Goal: Task Accomplishment & Management: Manage account settings

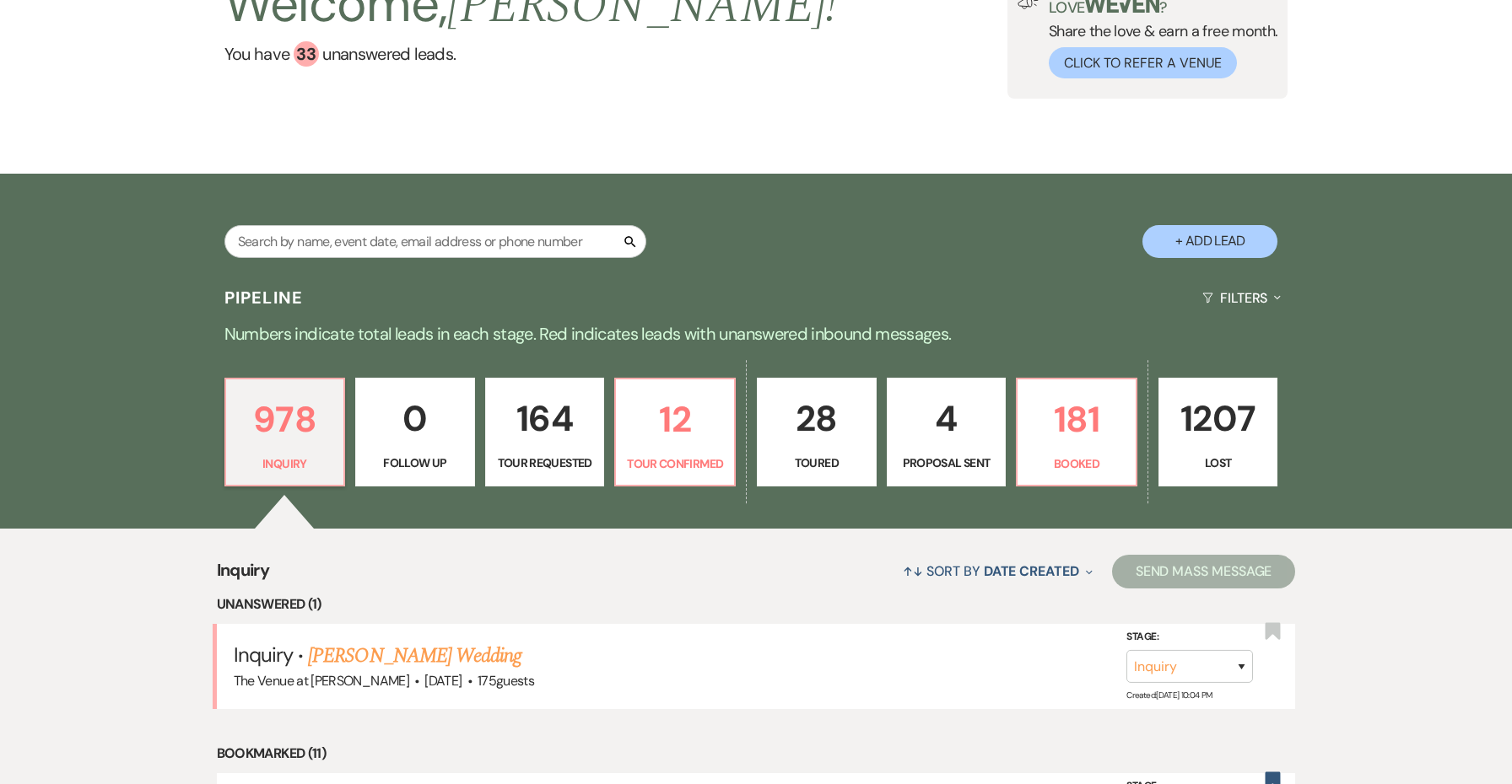
click at [728, 265] on div "Search + Add Lead" at bounding box center [756, 226] width 1215 height 89
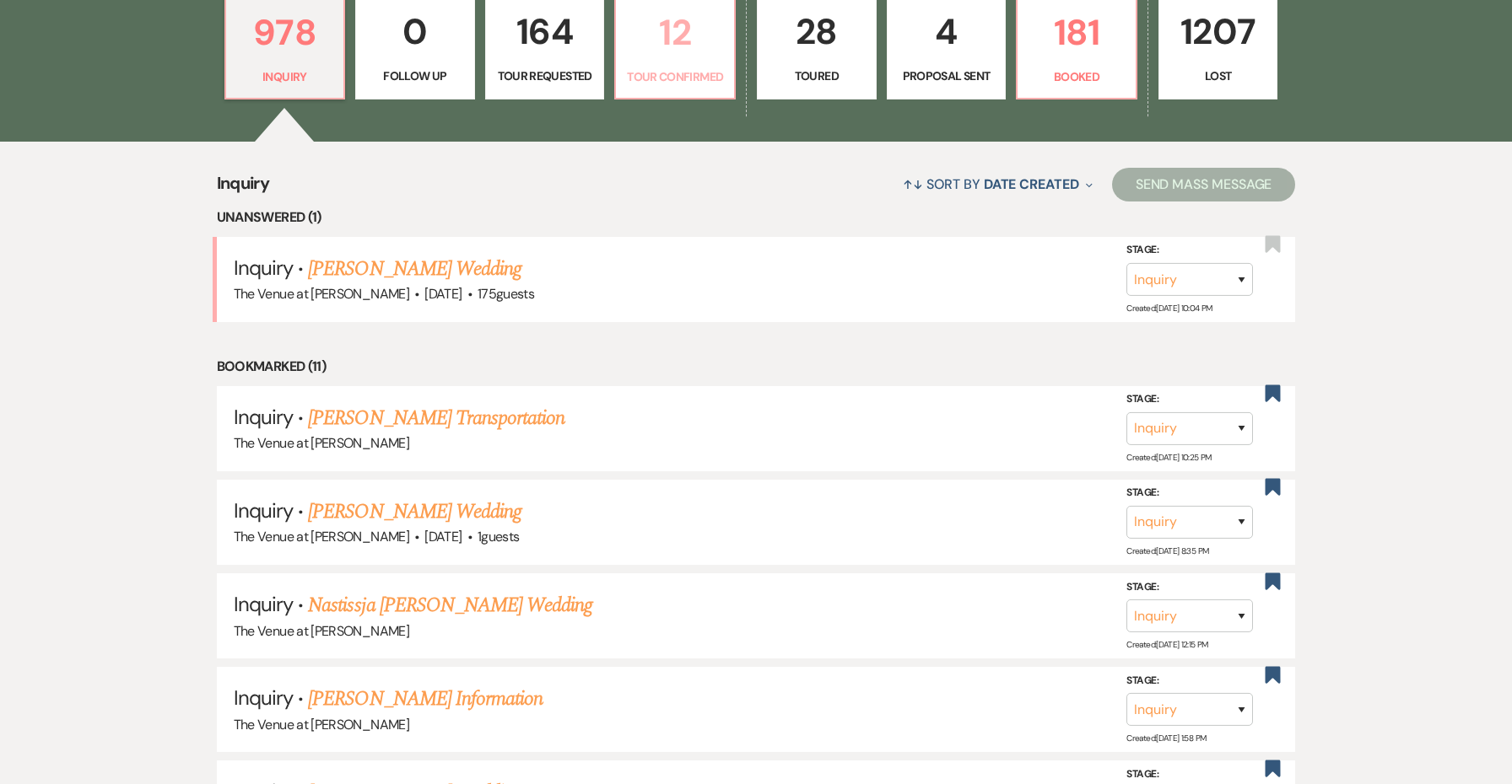
click at [671, 86] on link "12 Tour Confirmed" at bounding box center [676, 45] width 121 height 110
select select "4"
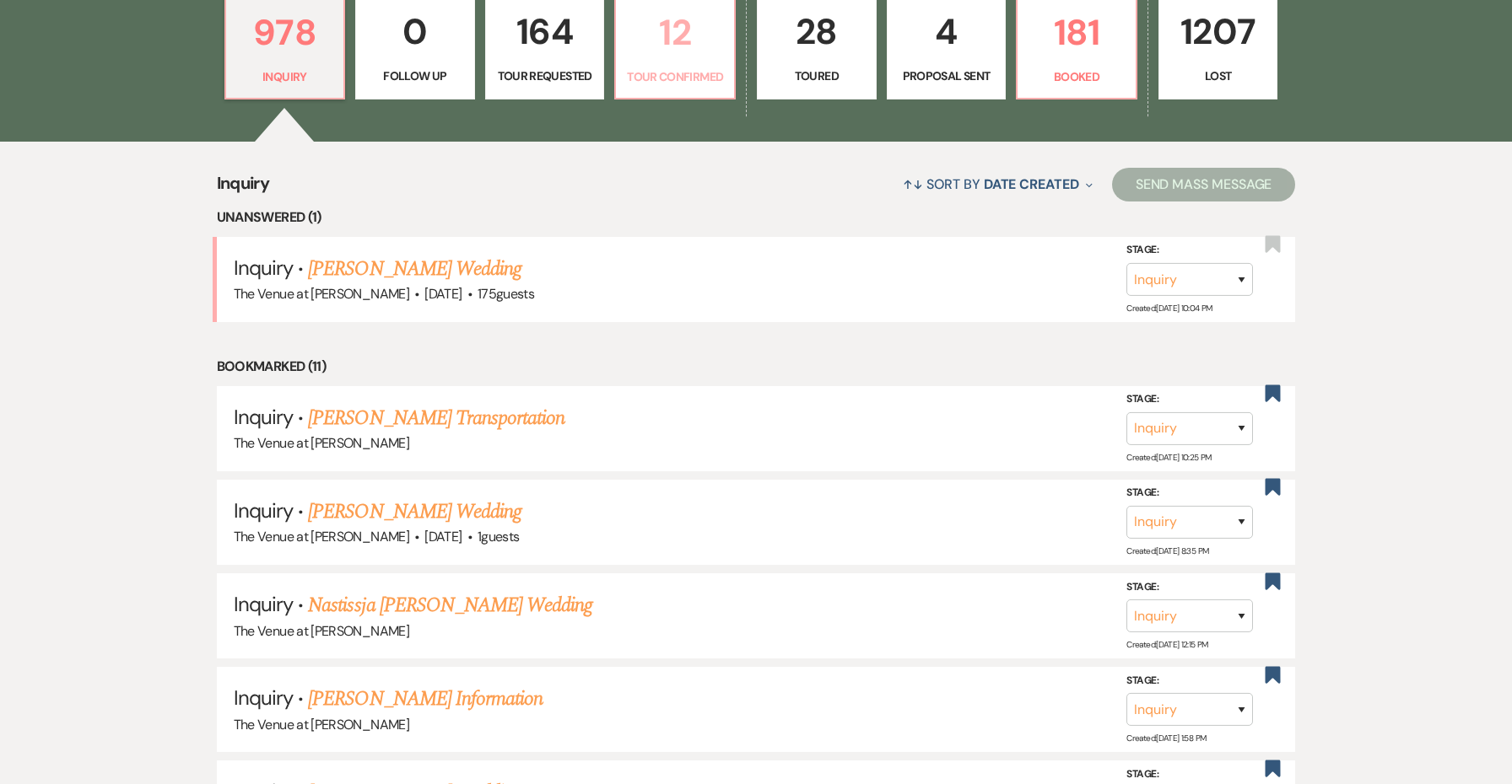
select select "4"
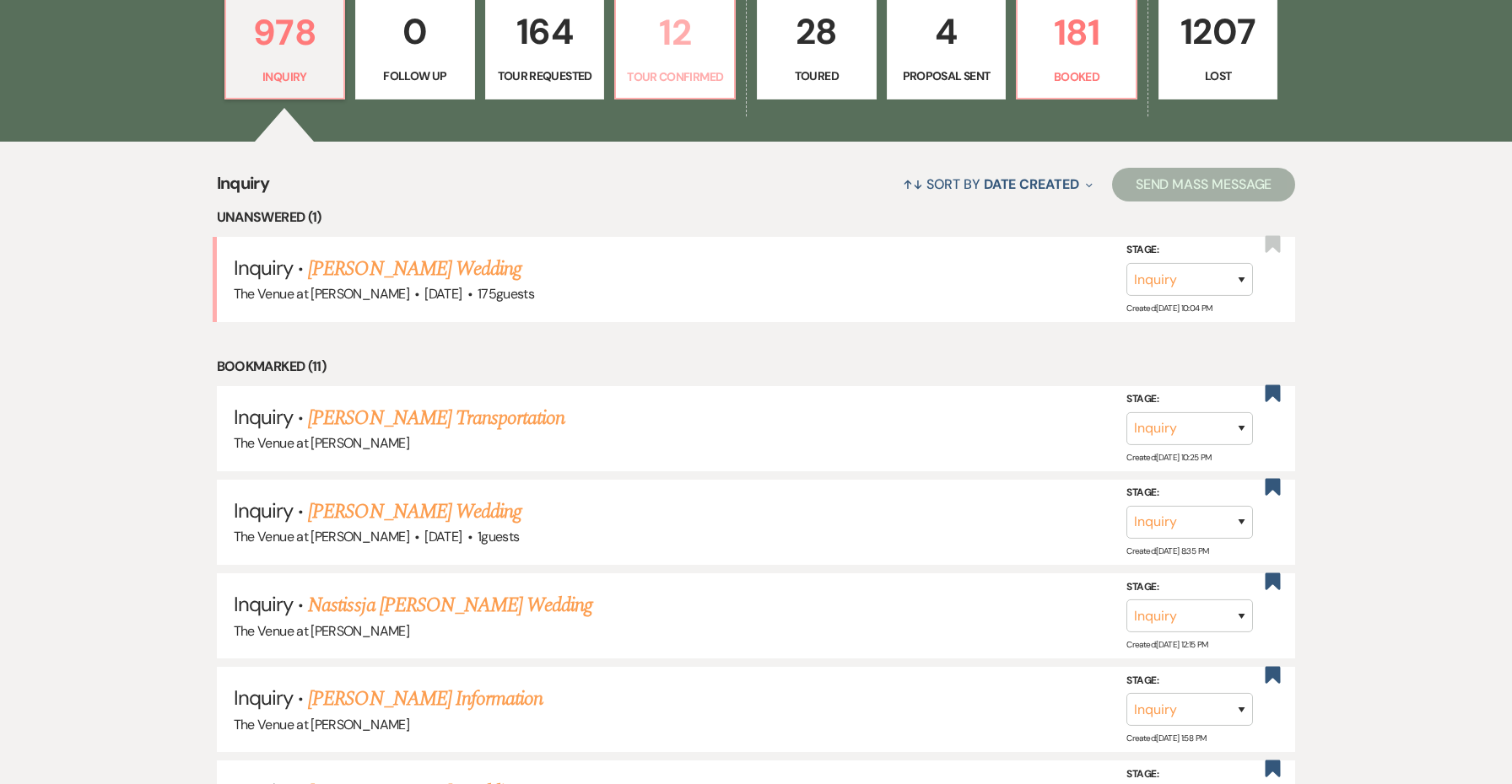
select select "4"
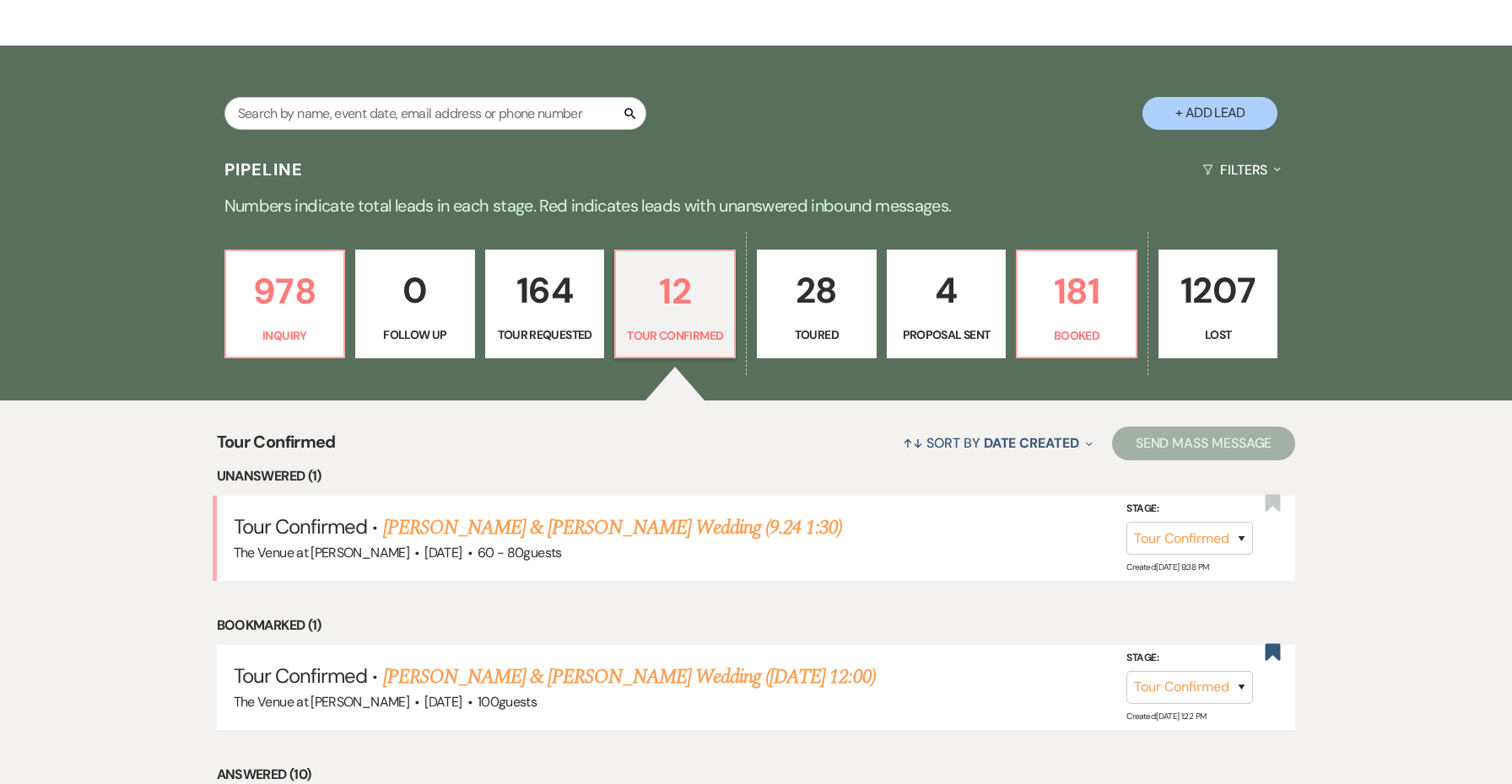
scroll to position [405, 0]
